Goal: Information Seeking & Learning: Learn about a topic

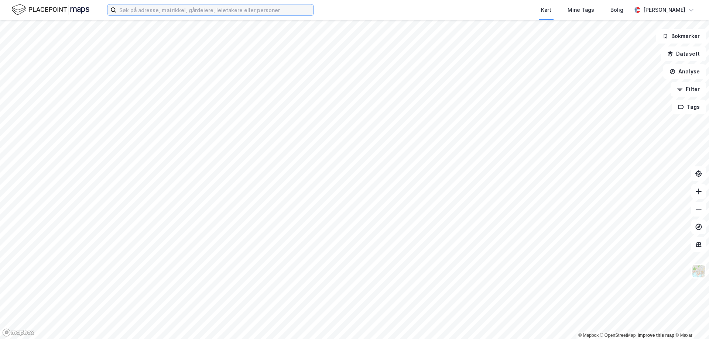
click at [154, 13] on input at bounding box center [214, 9] width 197 height 11
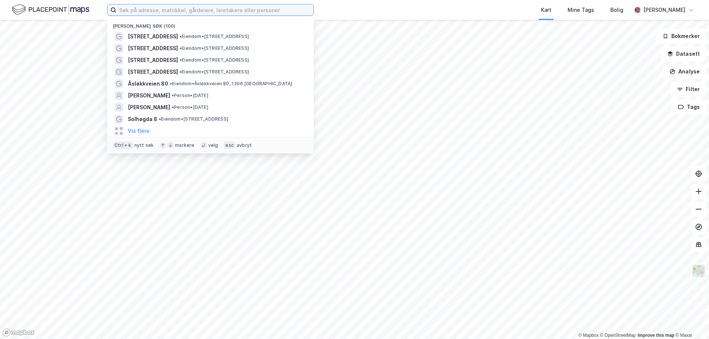
paste input "[STREET_ADDRESS]"
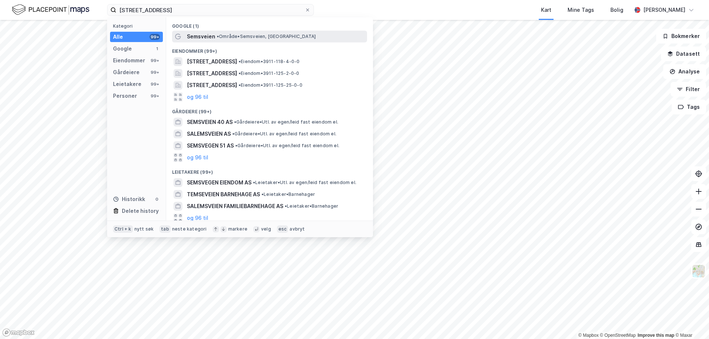
click at [230, 39] on div "Semsveien • Område • Semsveien, [GEOGRAPHIC_DATA]" at bounding box center [276, 36] width 179 height 9
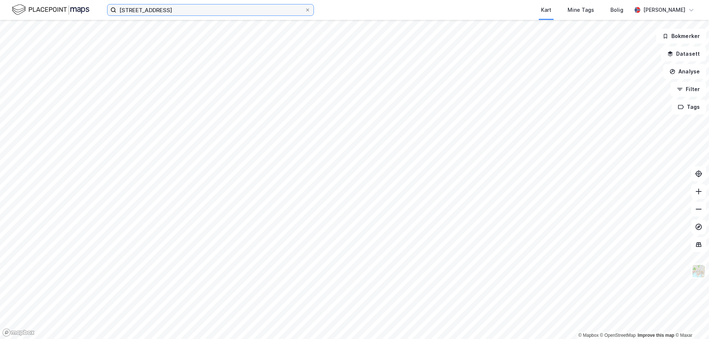
drag, startPoint x: 192, startPoint y: 8, endPoint x: 195, endPoint y: 12, distance: 5.5
click at [192, 8] on input "[STREET_ADDRESS]" at bounding box center [210, 9] width 188 height 11
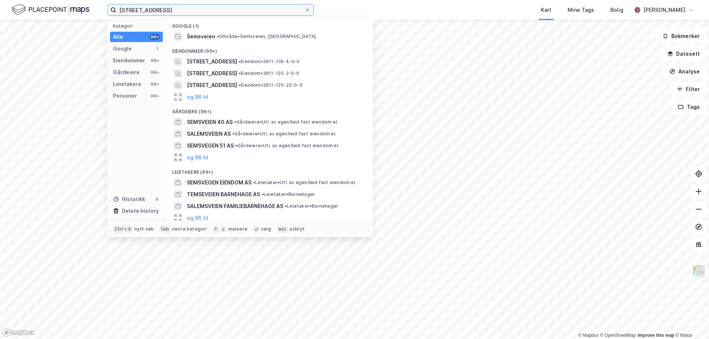
drag, startPoint x: 201, startPoint y: 13, endPoint x: 113, endPoint y: 10, distance: 87.5
click at [113, 10] on label "[STREET_ADDRESS]" at bounding box center [210, 10] width 207 height 12
paste input "byveien 59, 3170 Sem"
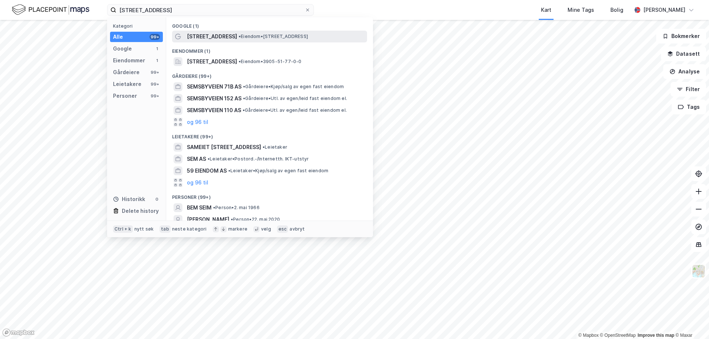
click at [211, 35] on span "[STREET_ADDRESS]" at bounding box center [212, 36] width 50 height 9
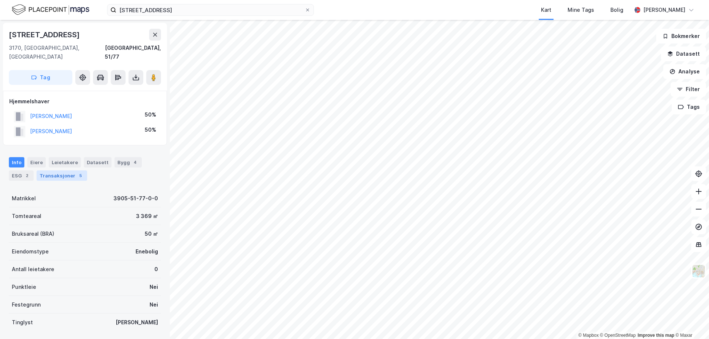
click at [52, 171] on div "Transaksjoner 5" at bounding box center [62, 176] width 51 height 10
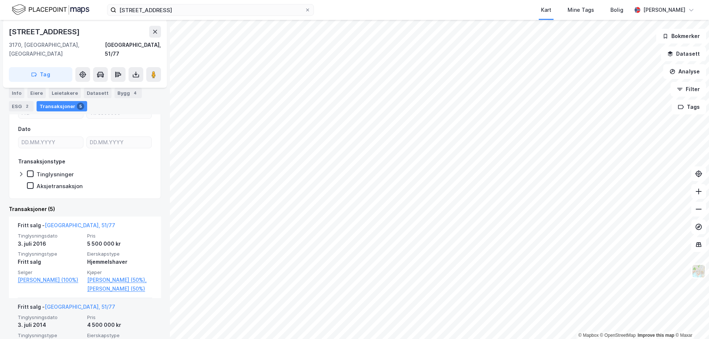
scroll to position [45, 0]
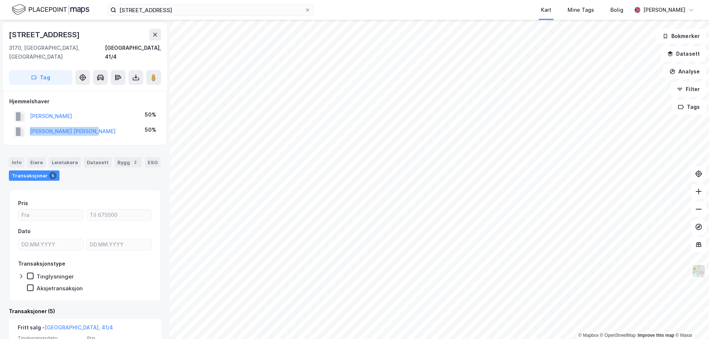
drag, startPoint x: 104, startPoint y: 125, endPoint x: 30, endPoint y: 128, distance: 74.2
click at [30, 128] on div "[PERSON_NAME] [PERSON_NAME] 50%" at bounding box center [84, 131] width 151 height 15
copy button "[PERSON_NAME] [PERSON_NAME]"
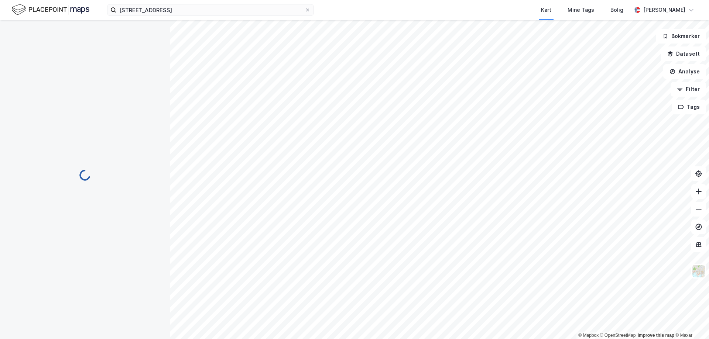
scroll to position [0, 0]
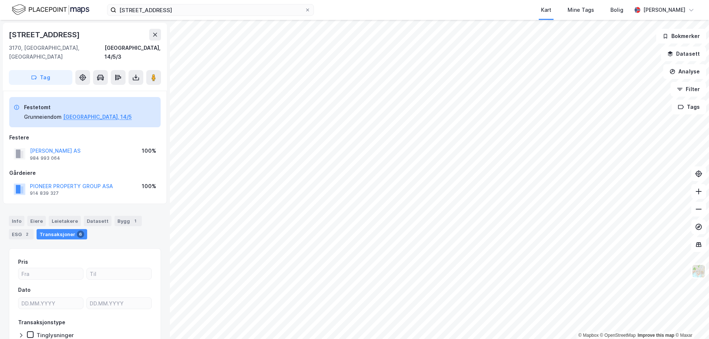
scroll to position [0, 0]
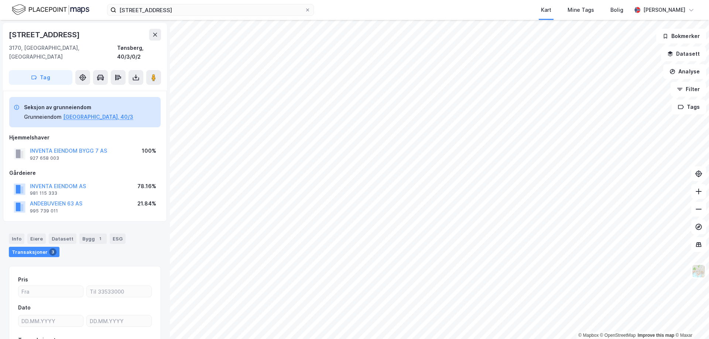
scroll to position [0, 0]
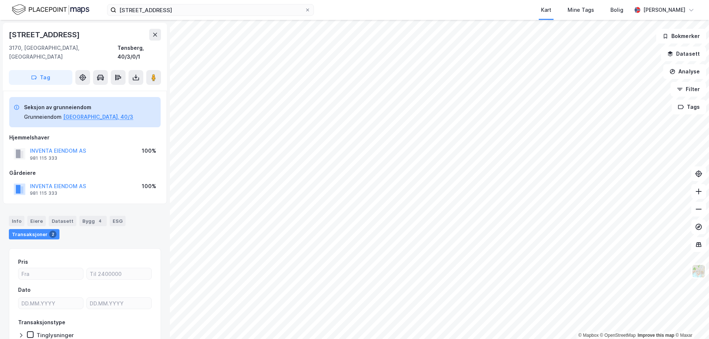
scroll to position [0, 0]
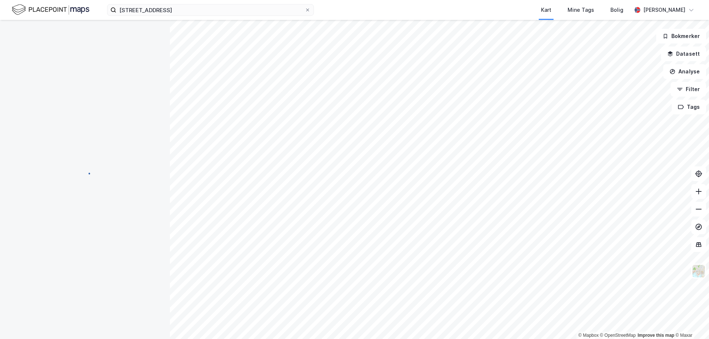
scroll to position [0, 0]
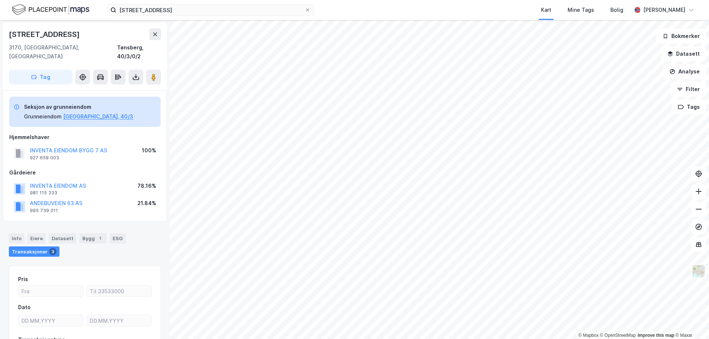
click at [36, 247] on div "Transaksjoner 3" at bounding box center [34, 252] width 51 height 10
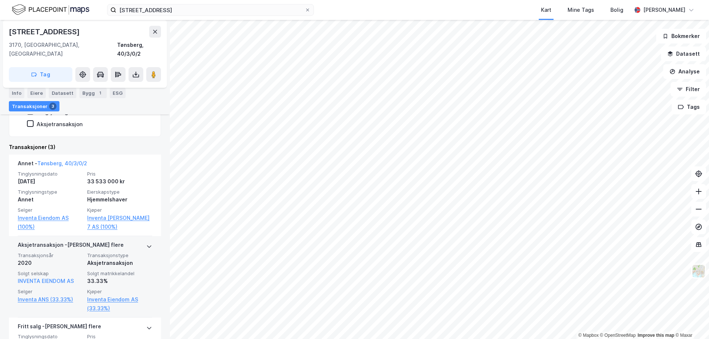
scroll to position [301, 0]
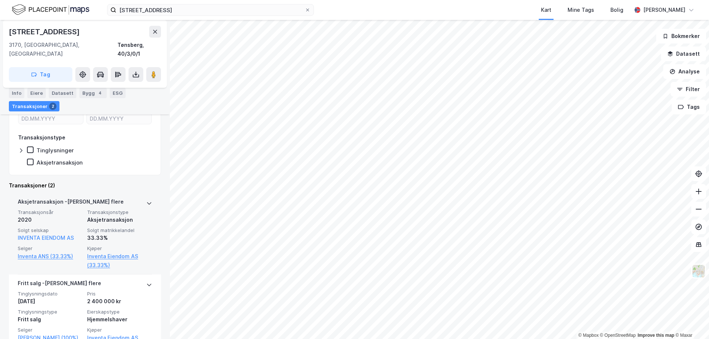
scroll to position [202, 0]
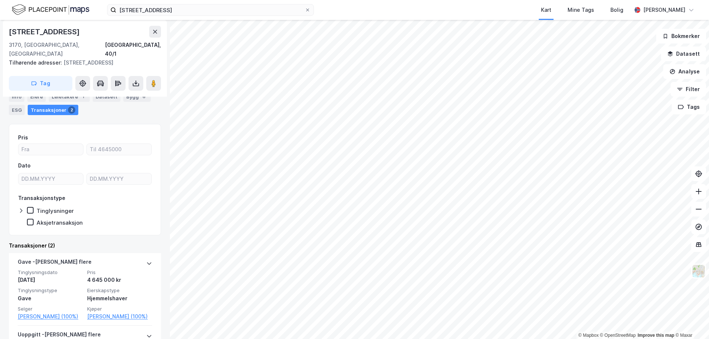
scroll to position [136, 0]
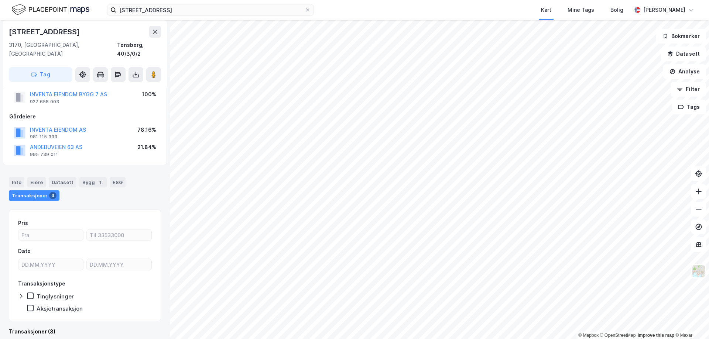
scroll to position [56, 0]
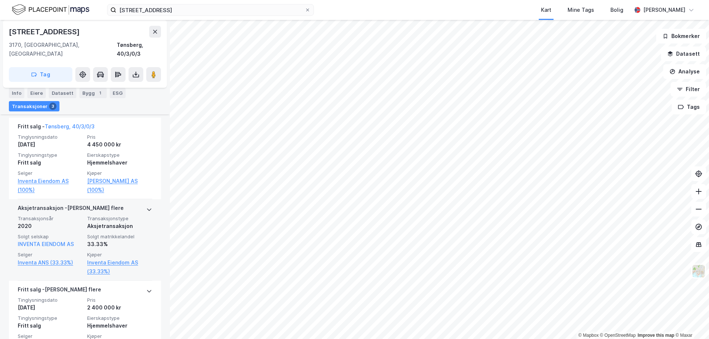
scroll to position [283, 0]
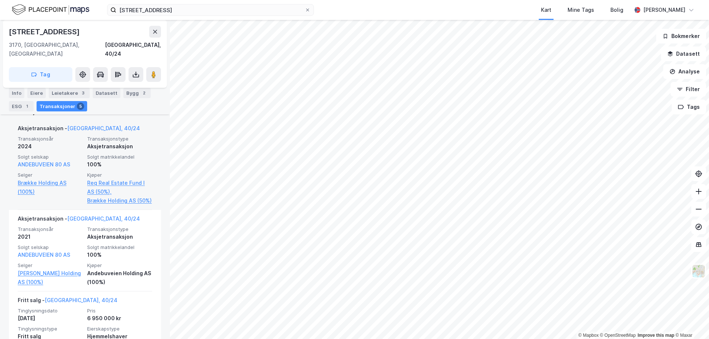
scroll to position [205, 0]
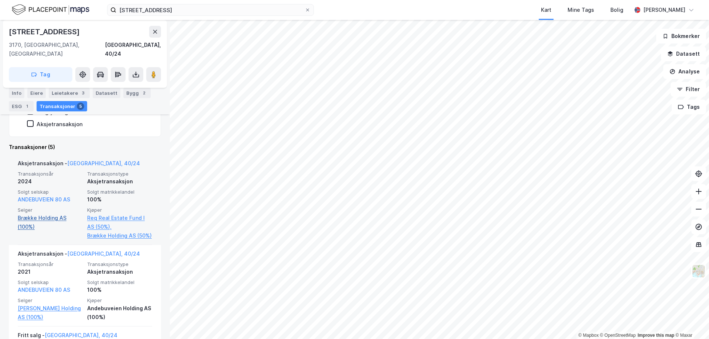
click at [55, 214] on link "Brække Holding AS (100%)" at bounding box center [50, 223] width 65 height 18
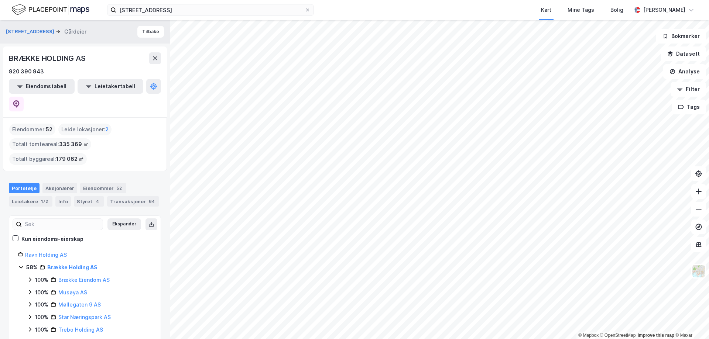
scroll to position [134, 0]
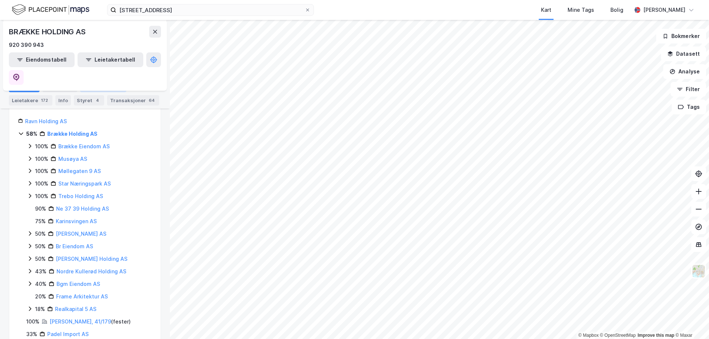
click at [95, 85] on div "Eiendommer 52" at bounding box center [103, 87] width 46 height 10
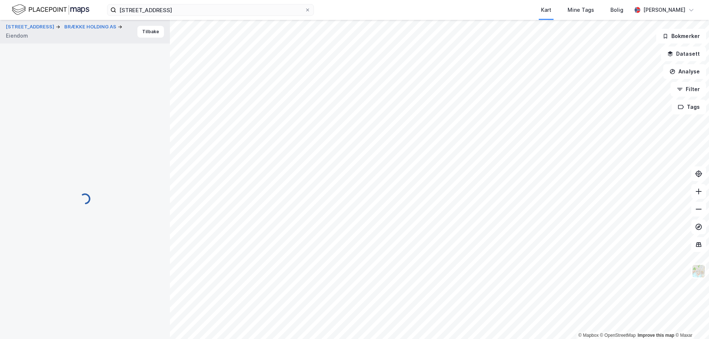
scroll to position [26, 0]
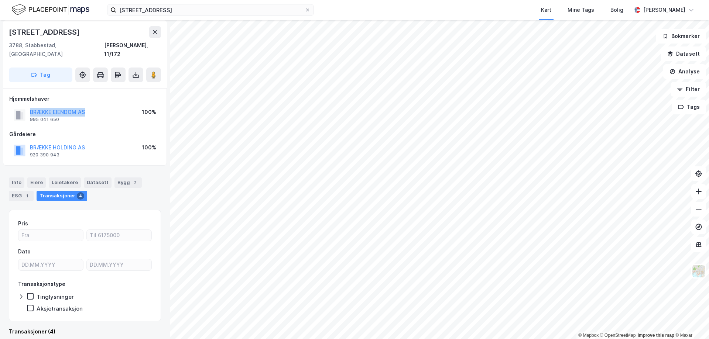
drag, startPoint x: 87, startPoint y: 104, endPoint x: 31, endPoint y: 106, distance: 56.9
click at [31, 106] on div "BRÆKKE EIENDOM AS 995 041 650 100%" at bounding box center [84, 115] width 151 height 18
copy button "BRÆKKE EIENDOM AS"
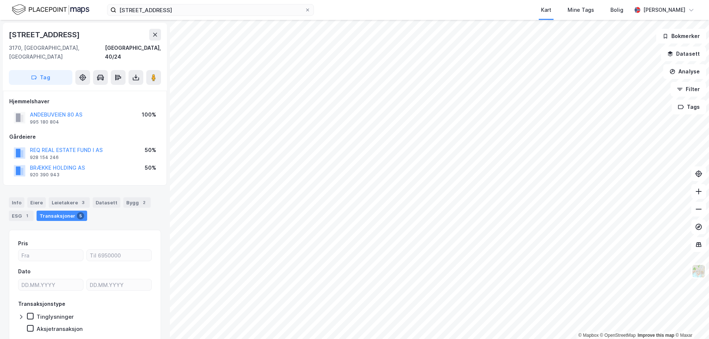
scroll to position [20, 0]
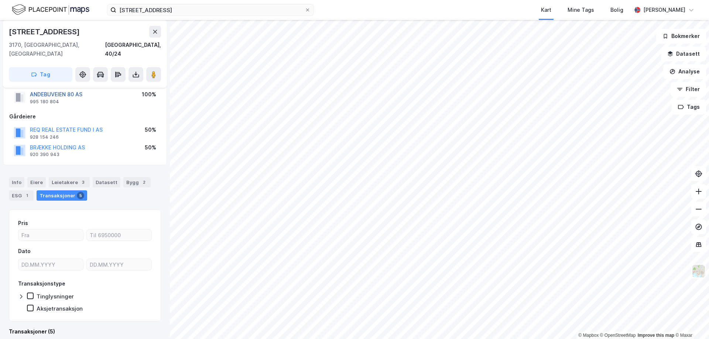
click at [0, 0] on button "ANDEBUVEIEN 80 AS" at bounding box center [0, 0] width 0 height 0
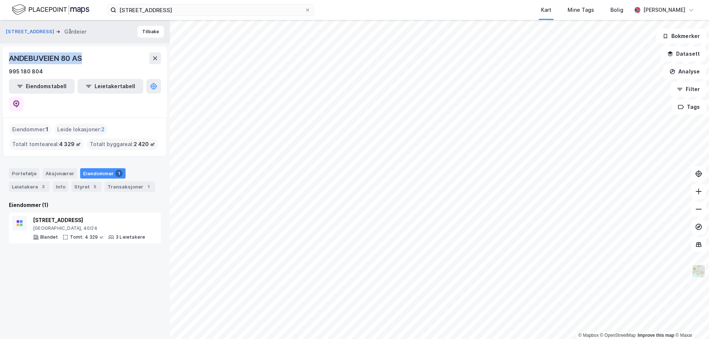
drag, startPoint x: 83, startPoint y: 58, endPoint x: 10, endPoint y: 63, distance: 74.0
click at [10, 63] on div "ANDEBUVEIEN 80 AS" at bounding box center [46, 58] width 75 height 12
copy div "ANDEBUVEIEN 80 AS"
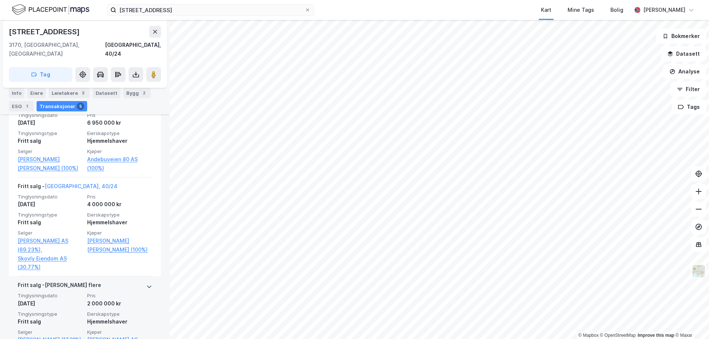
scroll to position [508, 0]
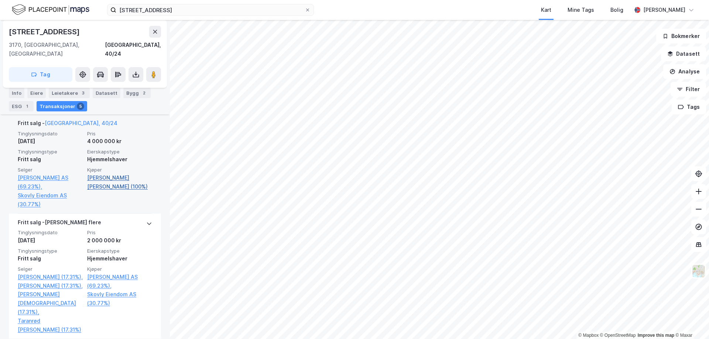
click at [107, 173] on link "[PERSON_NAME] [PERSON_NAME] (100%)" at bounding box center [119, 182] width 65 height 18
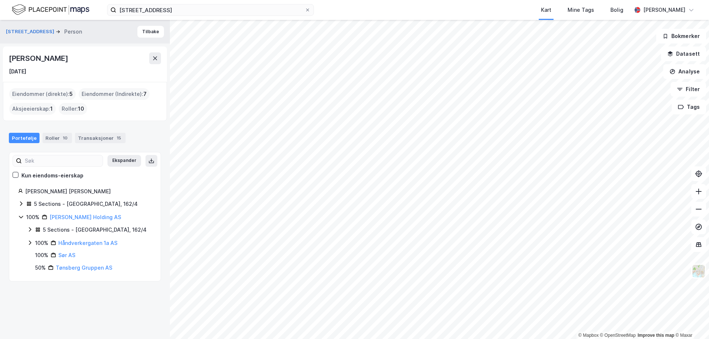
drag, startPoint x: 110, startPoint y: 60, endPoint x: 10, endPoint y: 59, distance: 100.8
click at [10, 59] on div "[PERSON_NAME]" at bounding box center [39, 58] width 61 height 12
copy div "[PERSON_NAME]"
drag, startPoint x: 189, startPoint y: 13, endPoint x: 202, endPoint y: 10, distance: 13.5
click at [189, 13] on input "[STREET_ADDRESS]" at bounding box center [210, 9] width 188 height 11
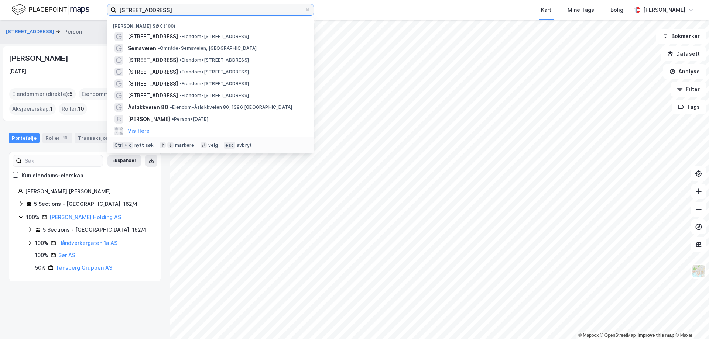
drag, startPoint x: 203, startPoint y: 9, endPoint x: 82, endPoint y: 10, distance: 121.8
click at [86, 10] on div "[STREET_ADDRESS] søk (100) [STREET_ADDRESS] • Eiendom • [STREET_ADDRESS] Semsve…" at bounding box center [354, 10] width 709 height 20
paste input "[STREET_ADDRESS]"
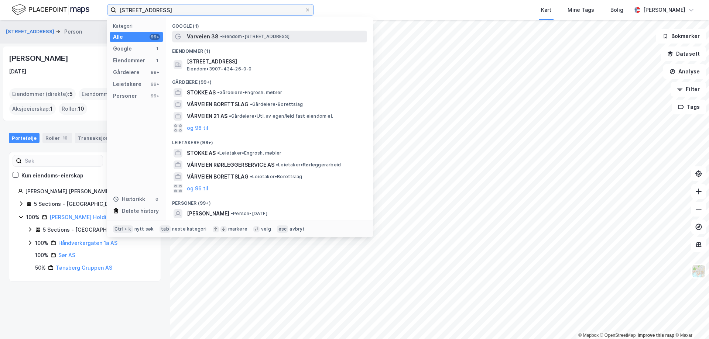
type input "[STREET_ADDRESS]"
click at [221, 39] on div "Varveien 38 • Eiendom • [STREET_ADDRESS]" at bounding box center [276, 36] width 179 height 9
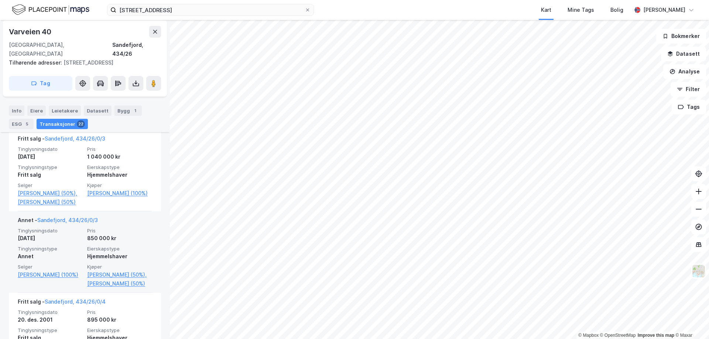
scroll to position [1290, 0]
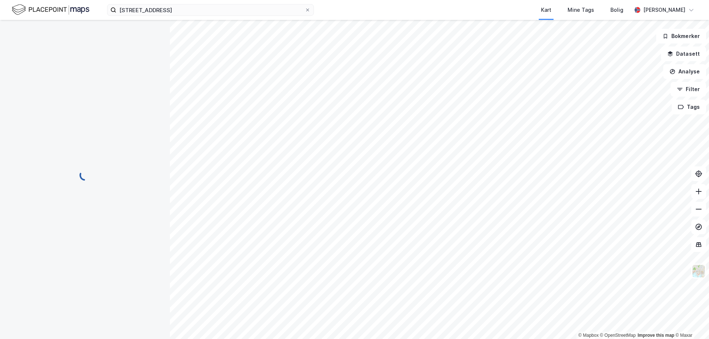
scroll to position [20, 0]
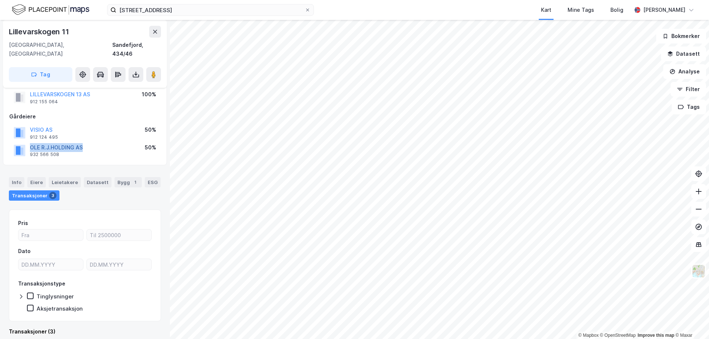
drag, startPoint x: 89, startPoint y: 137, endPoint x: 31, endPoint y: 138, distance: 57.6
click at [31, 142] on div "OLE R.J.HOLDING AS 932 566 508 50%" at bounding box center [84, 151] width 151 height 18
copy button "OLE R.J.HOLDING AS"
drag, startPoint x: 59, startPoint y: 95, endPoint x: 31, endPoint y: 92, distance: 28.2
click at [31, 92] on div "LILLEVARSKOGEN 13 AS 912 155 064" at bounding box center [60, 97] width 60 height 15
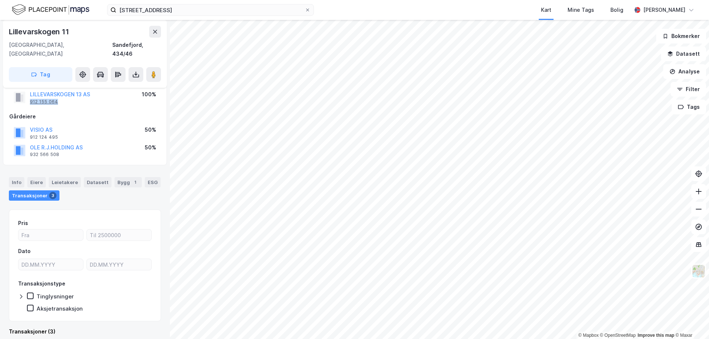
copy div "912 155 064"
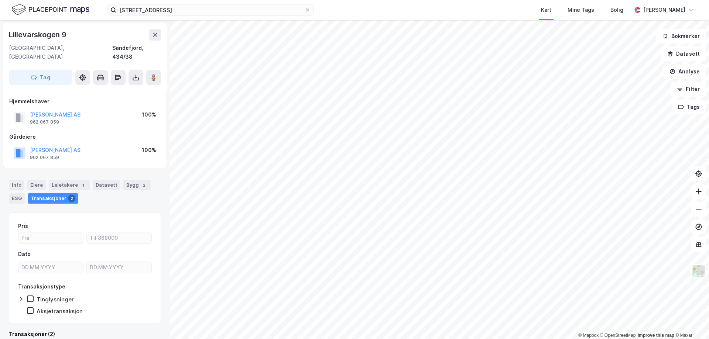
scroll to position [3, 0]
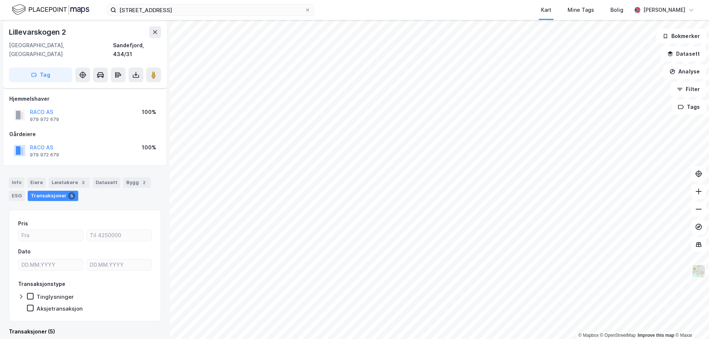
scroll to position [187, 0]
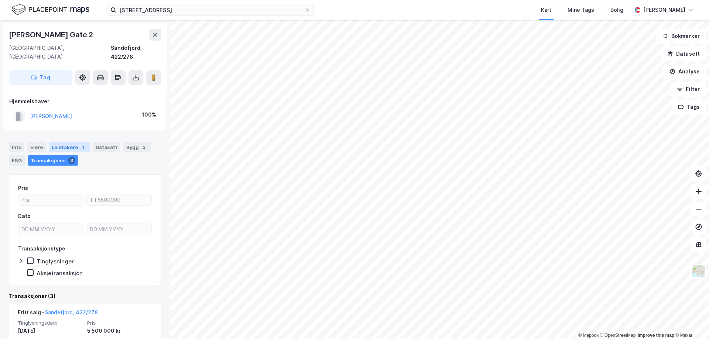
click at [75, 142] on div "Leietakere 1" at bounding box center [69, 147] width 41 height 10
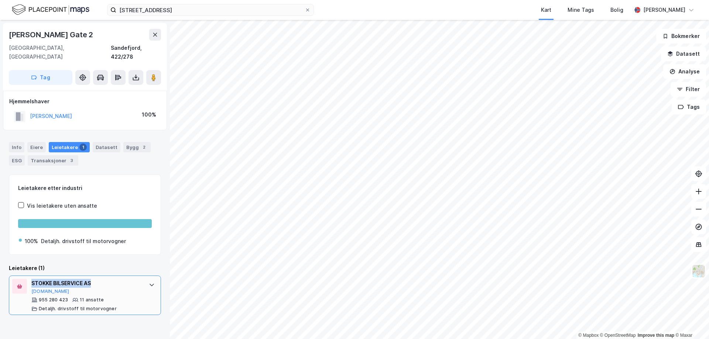
drag, startPoint x: 107, startPoint y: 273, endPoint x: 32, endPoint y: 276, distance: 75.7
click at [32, 279] on div "STOKKE BILSERVICE AS" at bounding box center [86, 283] width 110 height 9
copy div "STOKKE BILSERVICE AS"
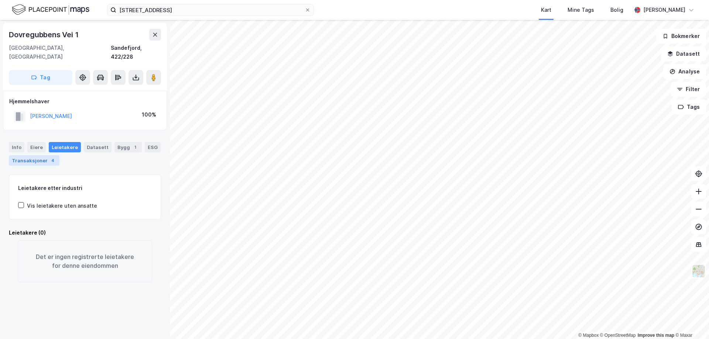
click at [40, 155] on div "Transaksjoner 4" at bounding box center [34, 160] width 51 height 10
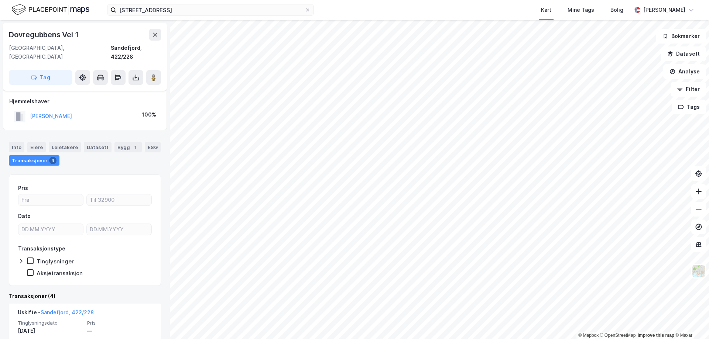
scroll to position [148, 0]
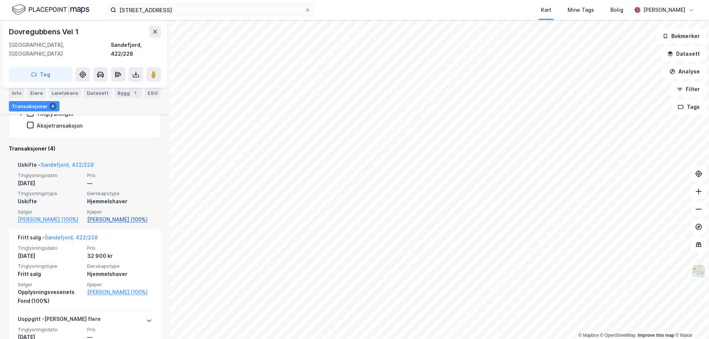
click at [120, 215] on link "[PERSON_NAME] (100%)" at bounding box center [119, 219] width 65 height 9
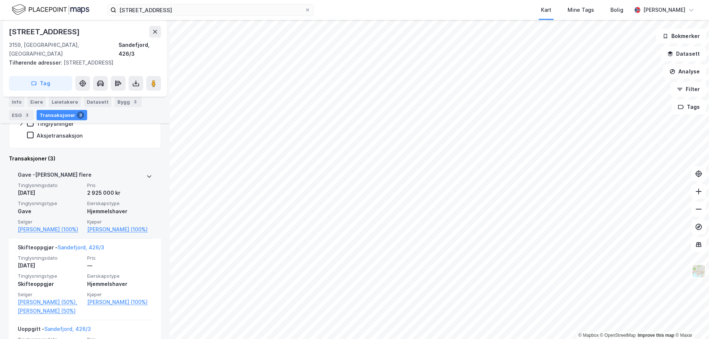
scroll to position [209, 0]
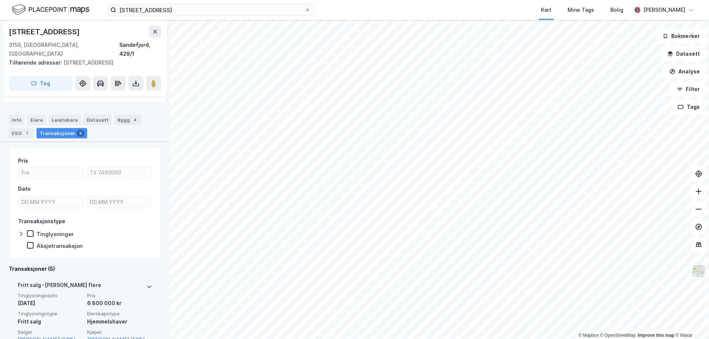
scroll to position [74, 0]
